Goal: Check status: Check status

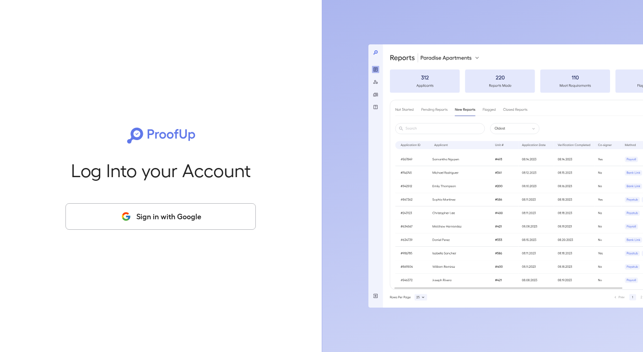
click at [200, 207] on button "Sign in with Google" at bounding box center [160, 216] width 190 height 27
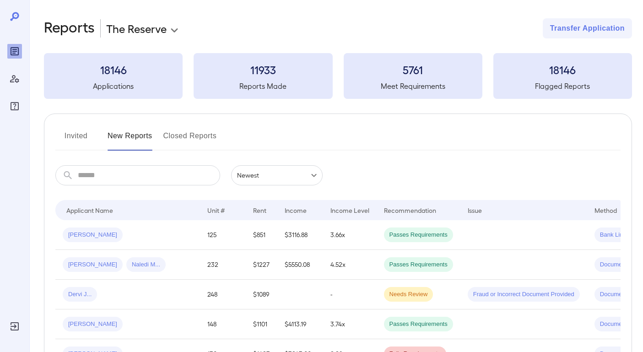
click at [167, 31] on body "**********" at bounding box center [321, 176] width 643 height 352
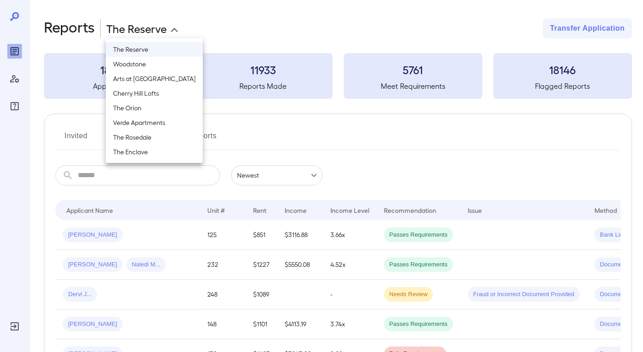
drag, startPoint x: 147, startPoint y: 143, endPoint x: 152, endPoint y: 124, distance: 19.9
click at [152, 124] on ul "The Reserve Woodstone Arts at [GEOGRAPHIC_DATA] [GEOGRAPHIC_DATA] Lofts The Ori…" at bounding box center [154, 100] width 97 height 124
click at [152, 124] on li "Verde Apartments" at bounding box center [154, 122] width 97 height 15
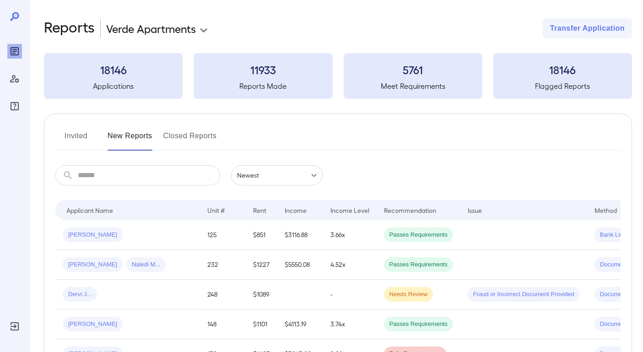
type input "**********"
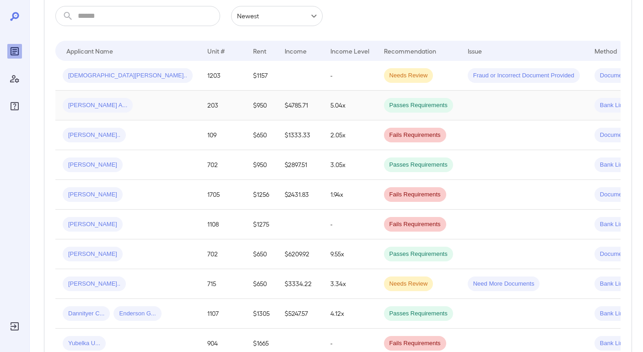
scroll to position [194, 0]
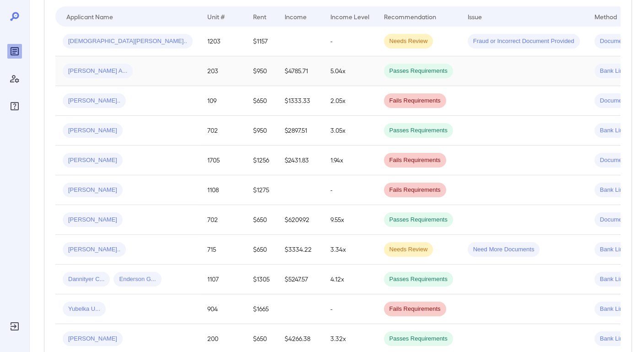
click at [162, 76] on td "[PERSON_NAME] A..." at bounding box center [127, 71] width 145 height 30
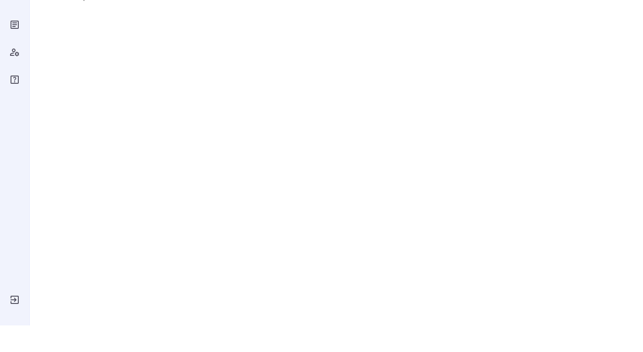
scroll to position [27, 0]
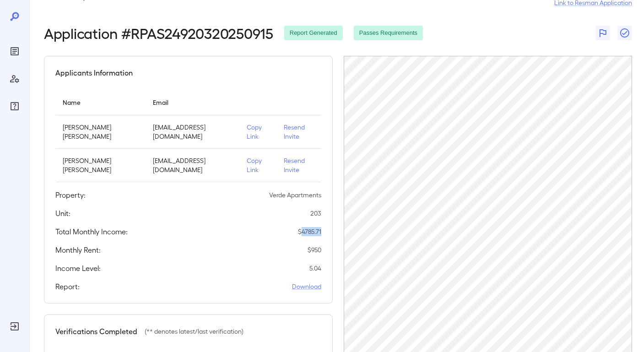
drag, startPoint x: 300, startPoint y: 232, endPoint x: 331, endPoint y: 232, distance: 31.6
click at [331, 232] on div "Applicants Information Name Email [PERSON_NAME] [PERSON_NAME] [EMAIL_ADDRESS][D…" at bounding box center [188, 180] width 289 height 248
copy p "4785.71"
